Goal: Check status: Check status

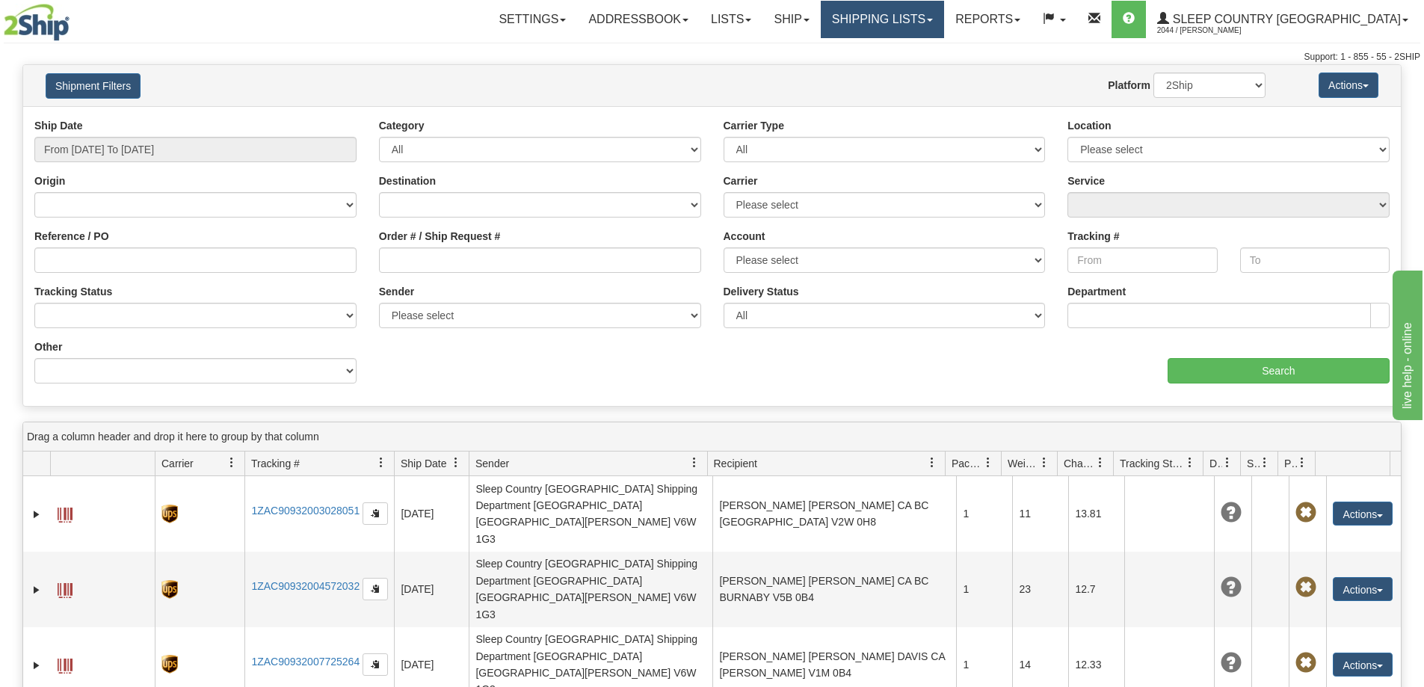
click at [944, 9] on link "Shipping lists" at bounding box center [882, 19] width 123 height 37
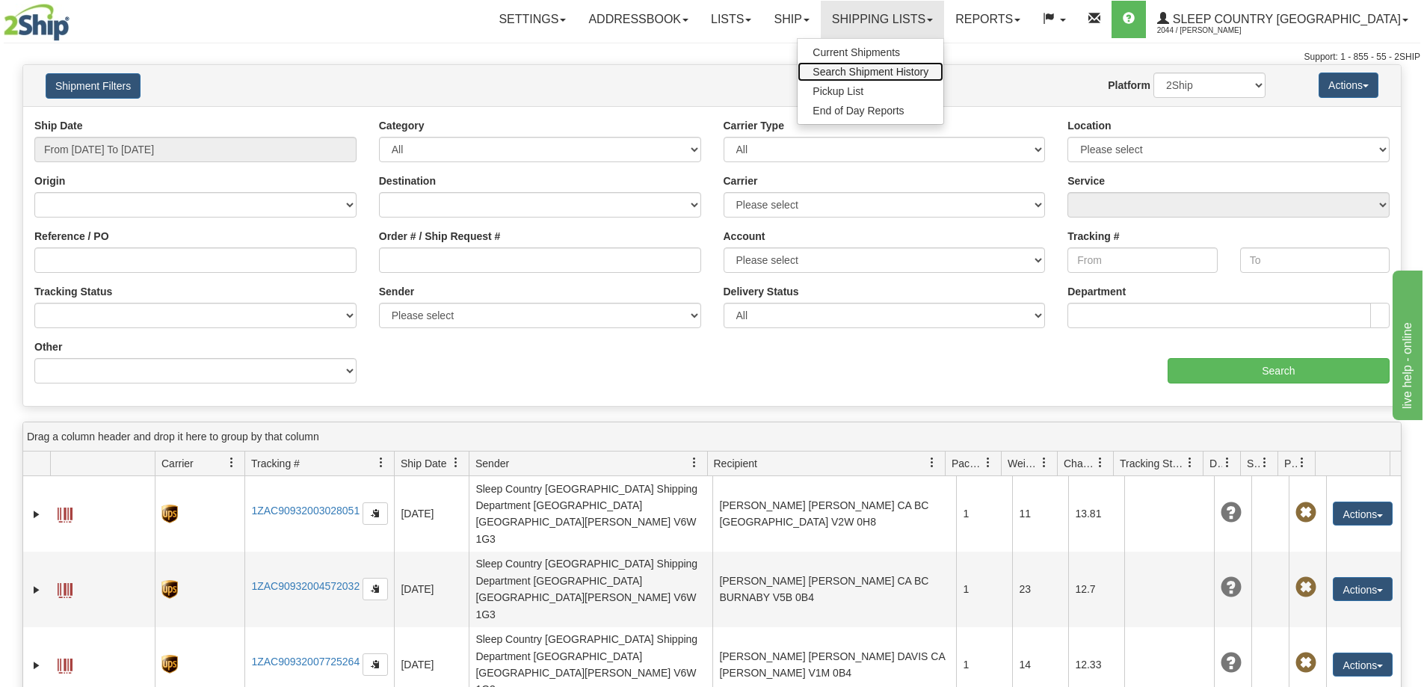
click at [929, 67] on span "Search Shipment History" at bounding box center [871, 72] width 116 height 12
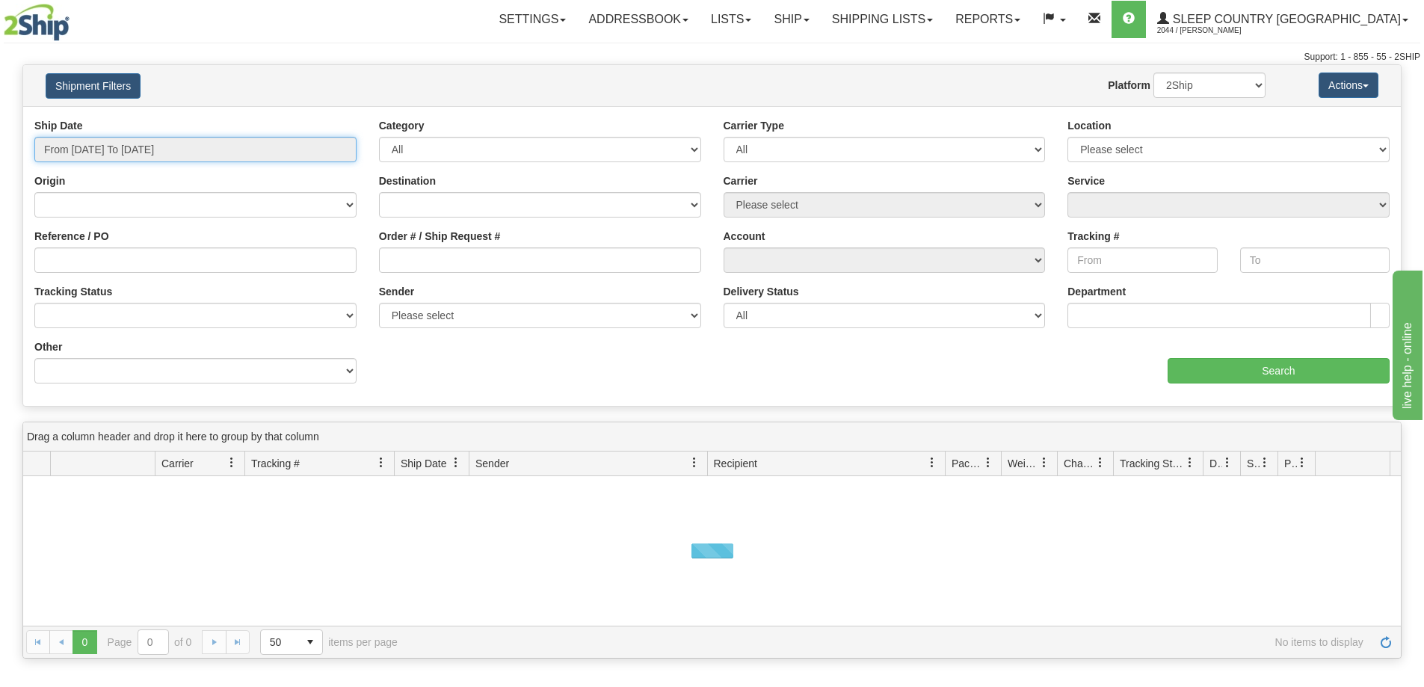
click at [145, 146] on input "From [DATE] To [DATE]" at bounding box center [195, 149] width 322 height 25
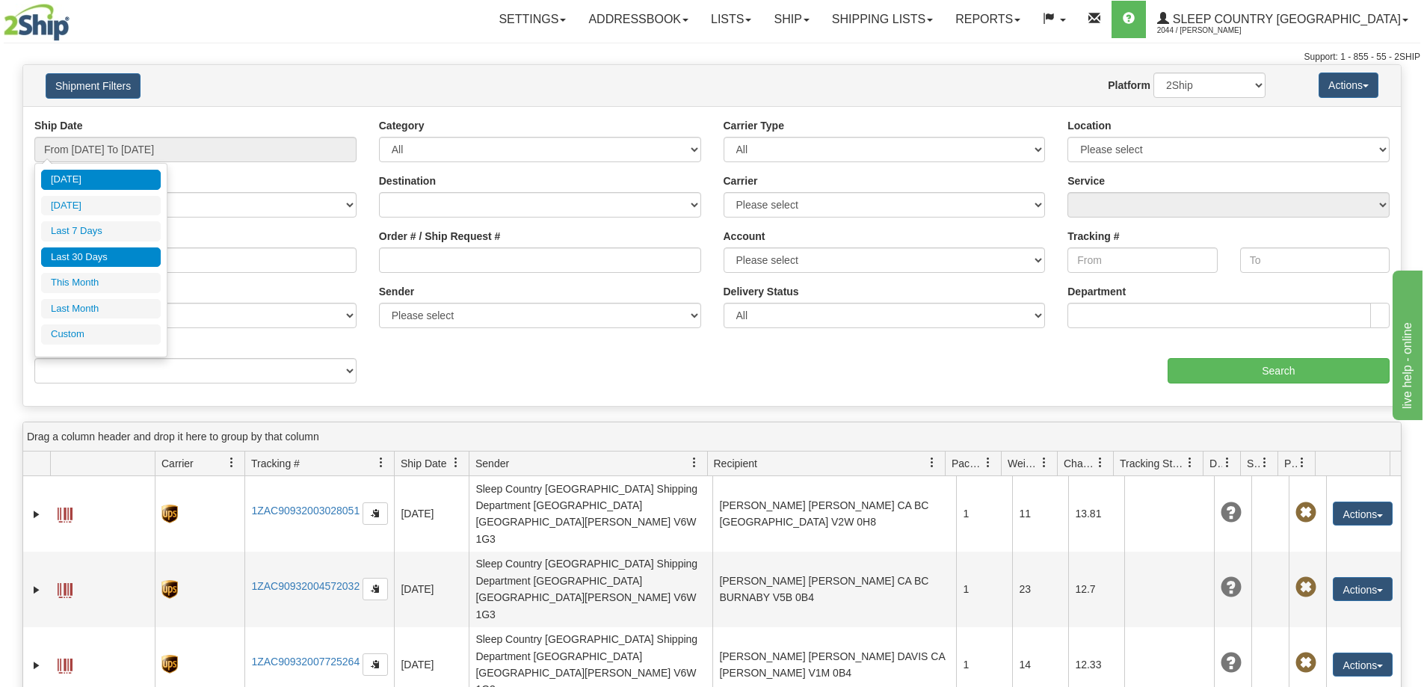
click at [112, 253] on li "Last 30 Days" at bounding box center [101, 258] width 120 height 20
type input "From [DATE] To [DATE]"
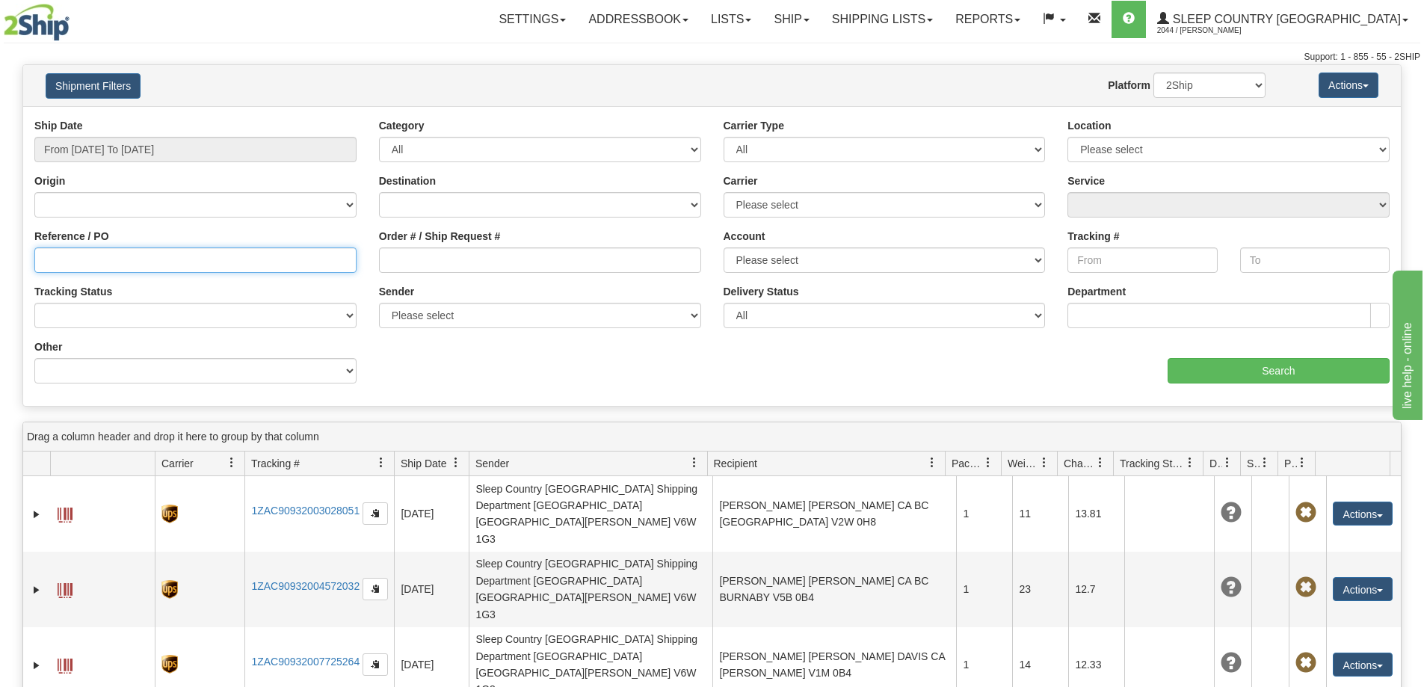
click at [172, 265] on input "Reference / PO" at bounding box center [195, 260] width 322 height 25
paste input "9000I156245"
type input "9000I156245"
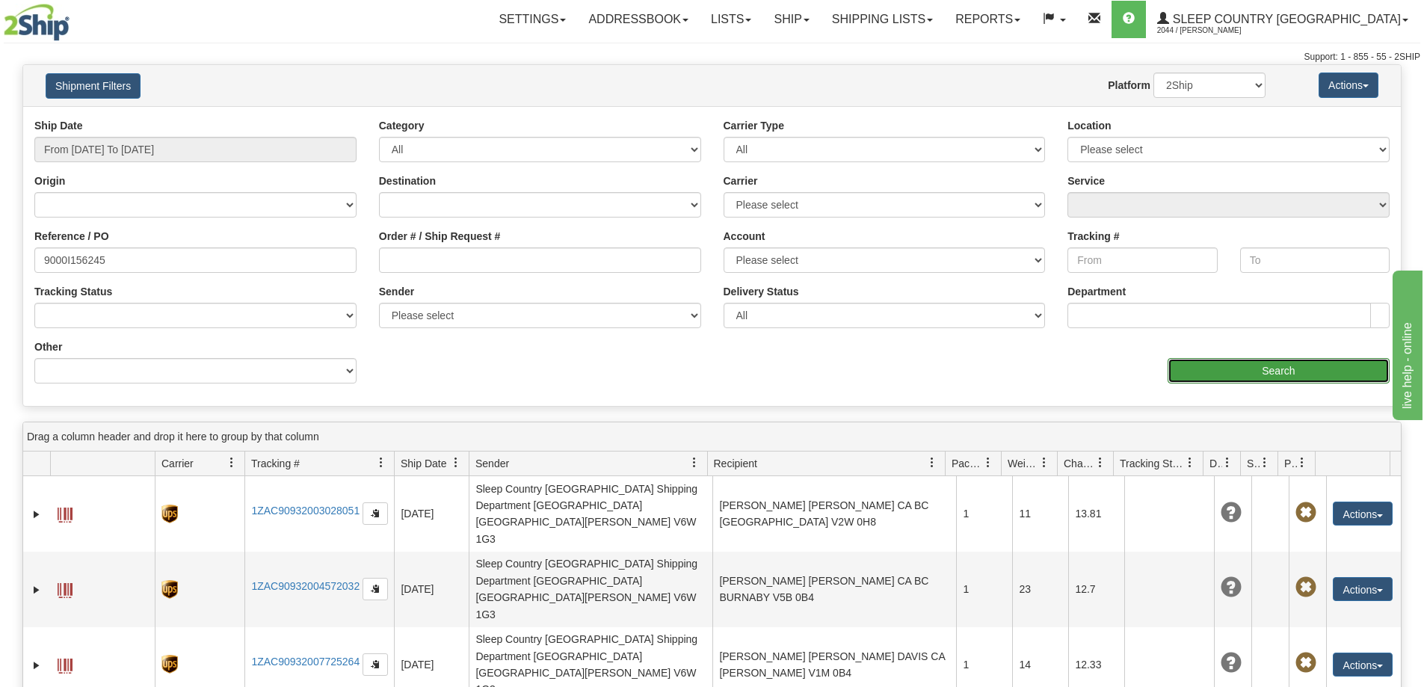
click at [1245, 369] on input "Search" at bounding box center [1279, 370] width 222 height 25
